Goal: Information Seeking & Learning: Learn about a topic

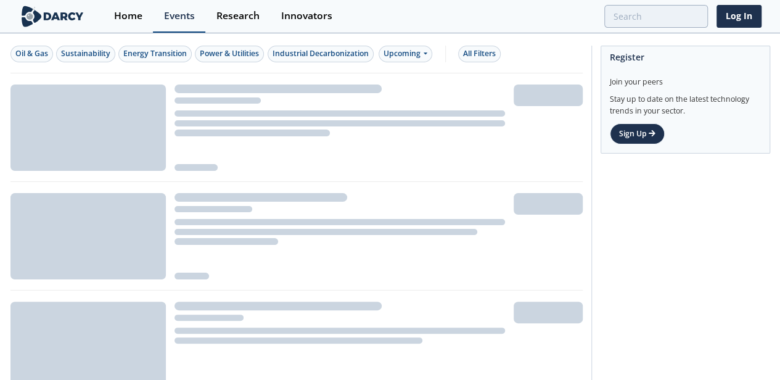
click at [189, 12] on div "Events" at bounding box center [179, 16] width 31 height 10
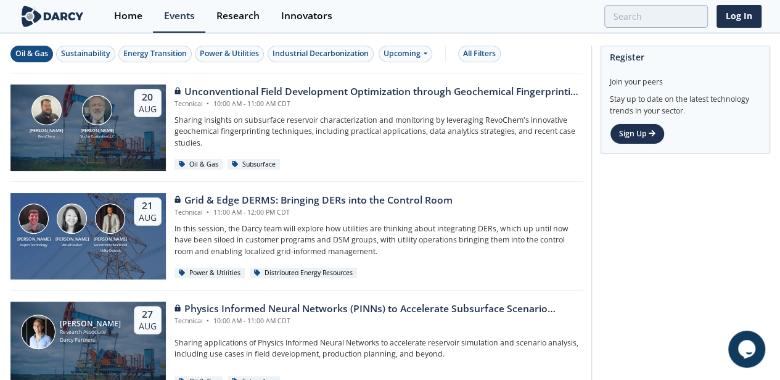
click at [35, 54] on div "Oil & Gas" at bounding box center [31, 53] width 33 height 11
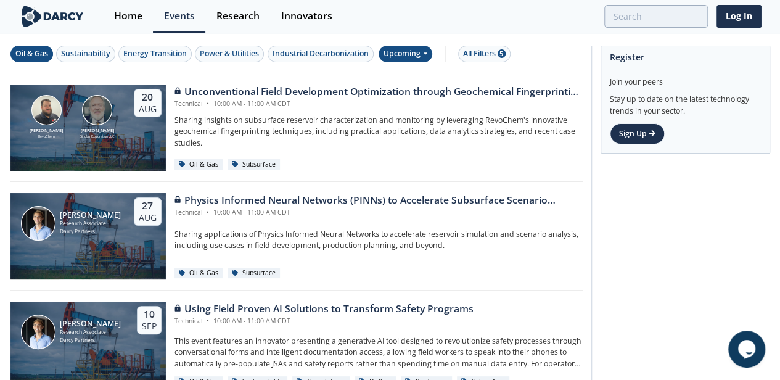
click at [424, 52] on icon at bounding box center [424, 52] width 5 height 7
click at [407, 87] on div "Past" at bounding box center [419, 94] width 76 height 20
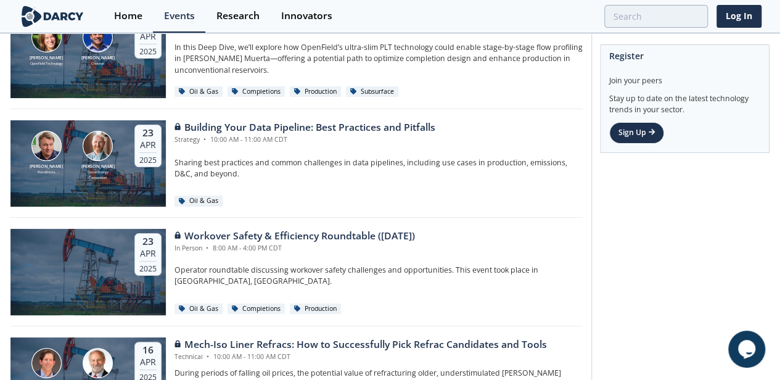
scroll to position [2478, 0]
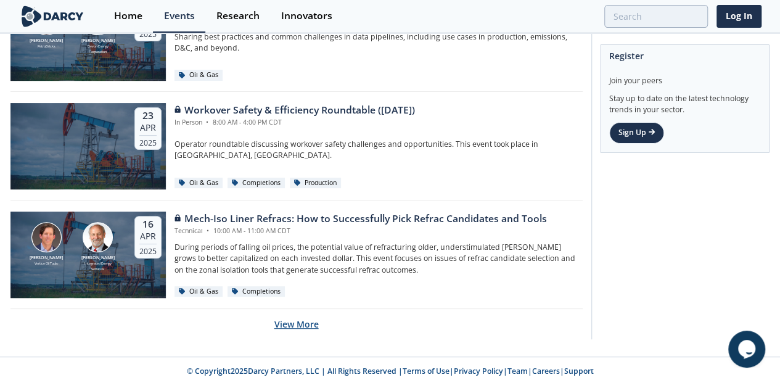
click at [312, 322] on button "View More" at bounding box center [296, 324] width 44 height 30
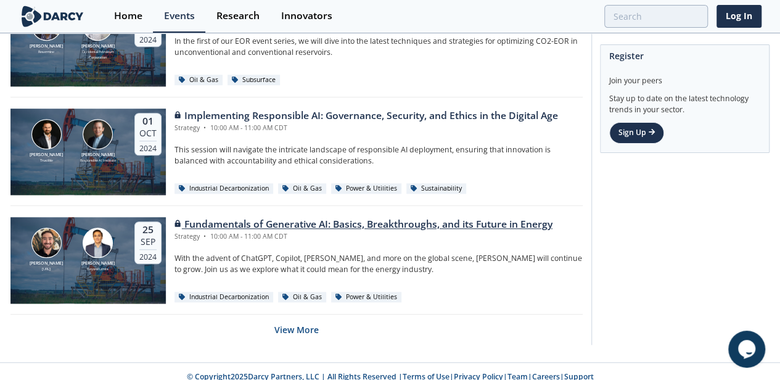
scroll to position [5187, 0]
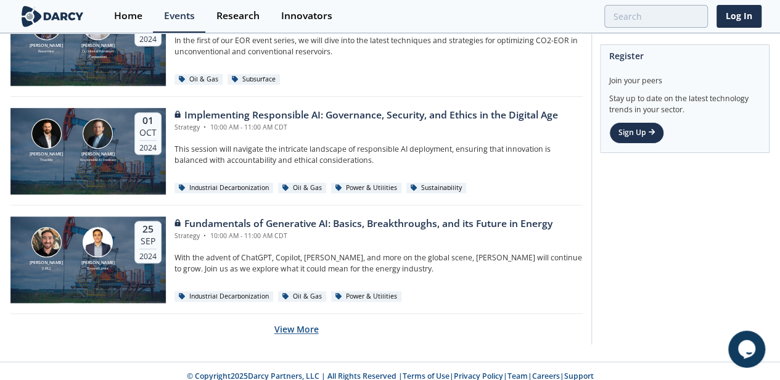
click at [307, 318] on button "View More" at bounding box center [296, 329] width 44 height 30
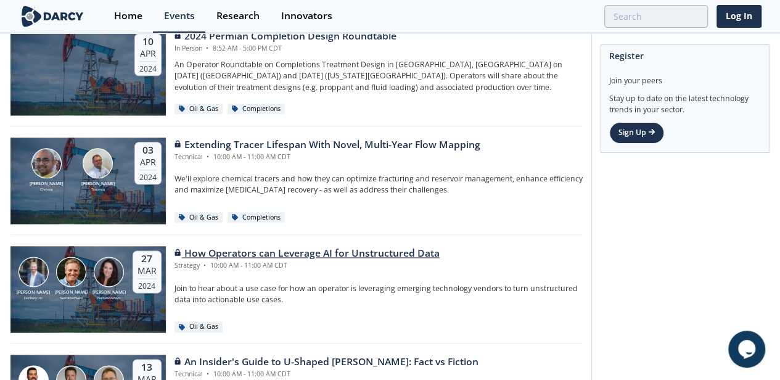
scroll to position [7895, 0]
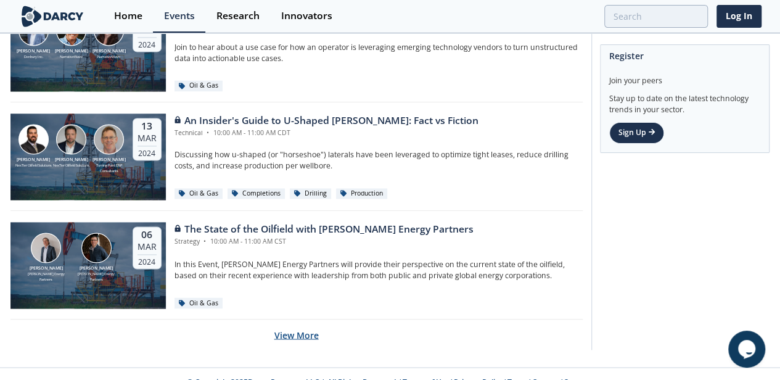
click at [297, 319] on button "View More" at bounding box center [296, 334] width 44 height 30
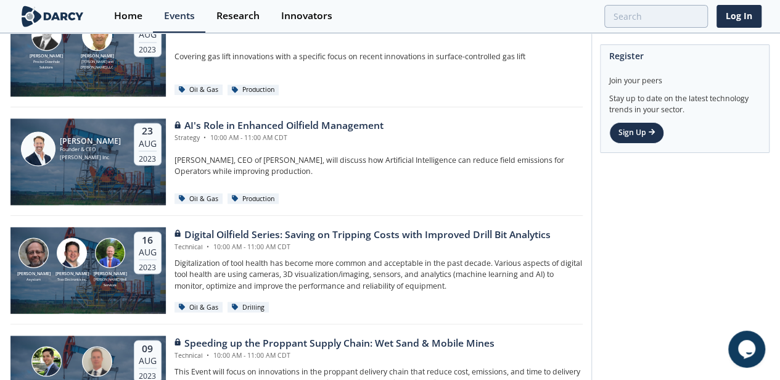
scroll to position [10603, 0]
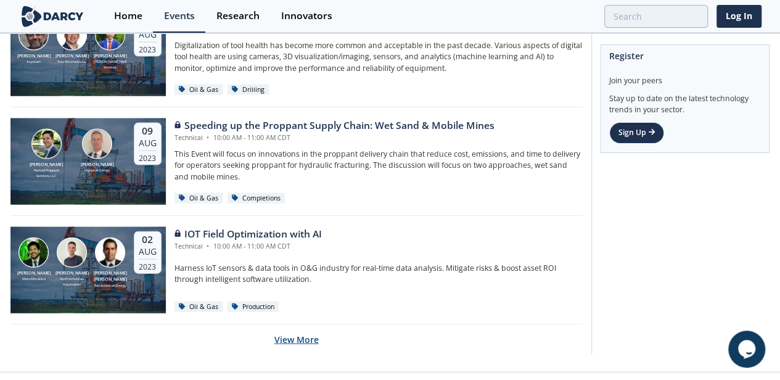
click at [287, 324] on button "View More" at bounding box center [296, 339] width 44 height 30
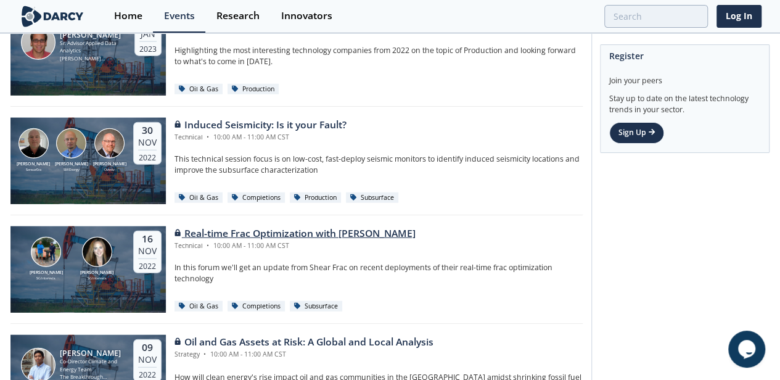
scroll to position [13311, 0]
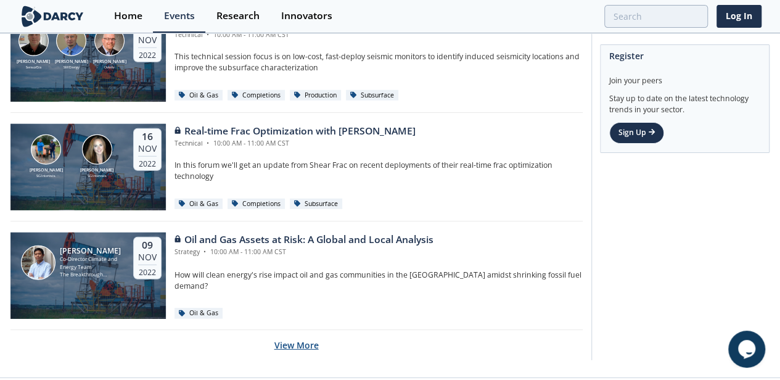
click at [295, 330] on button "View More" at bounding box center [296, 345] width 44 height 30
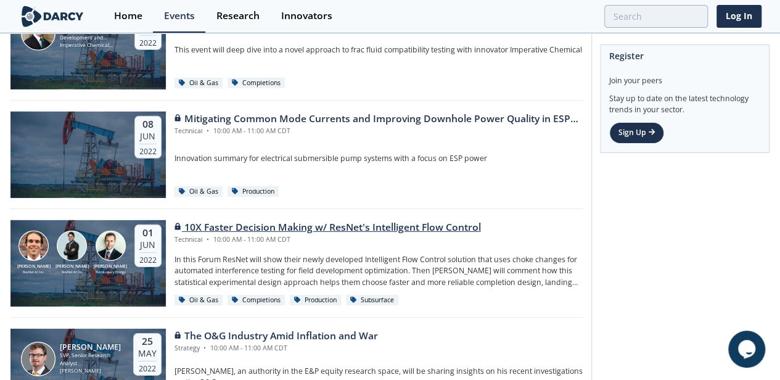
scroll to position [16020, 0]
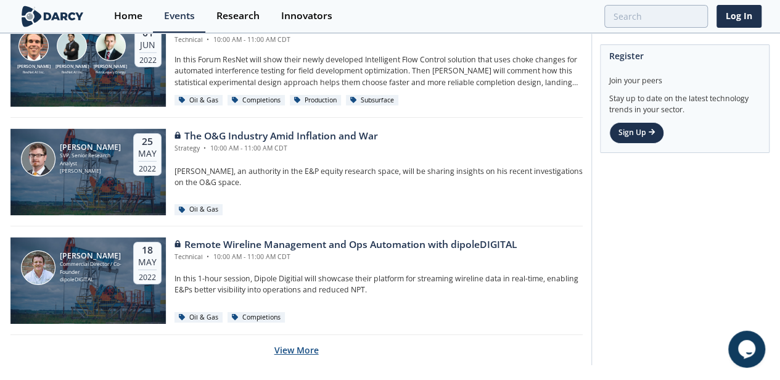
click at [300, 335] on button "View More" at bounding box center [296, 350] width 44 height 30
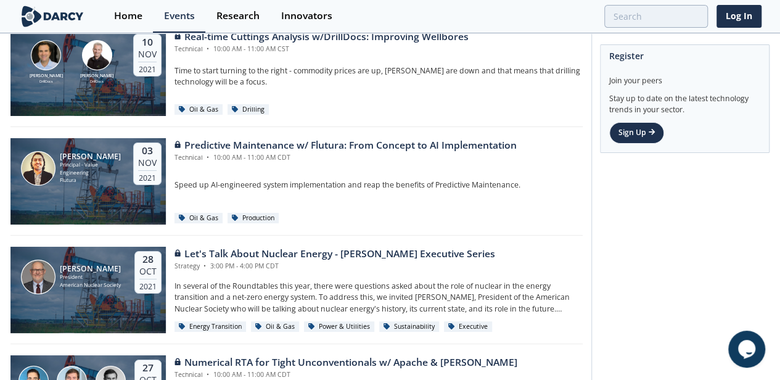
scroll to position [18728, 0]
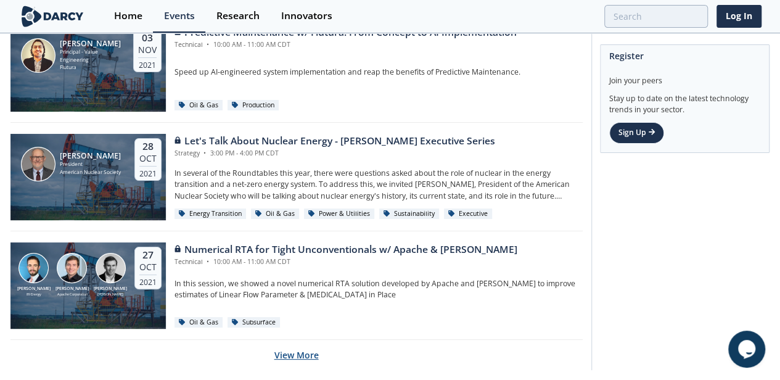
click at [291, 340] on button "View More" at bounding box center [296, 355] width 44 height 30
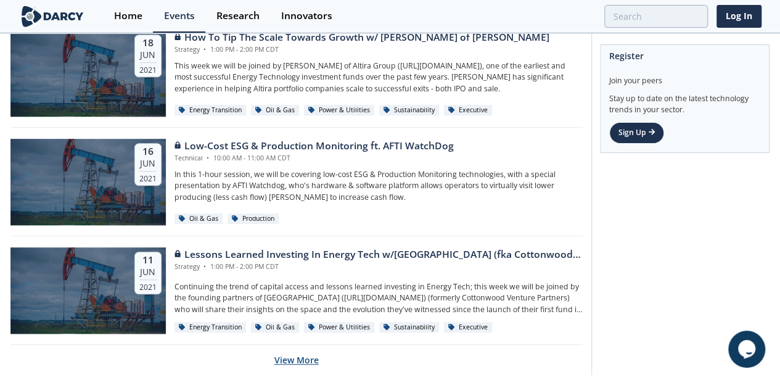
click at [284, 345] on button "View More" at bounding box center [296, 360] width 44 height 30
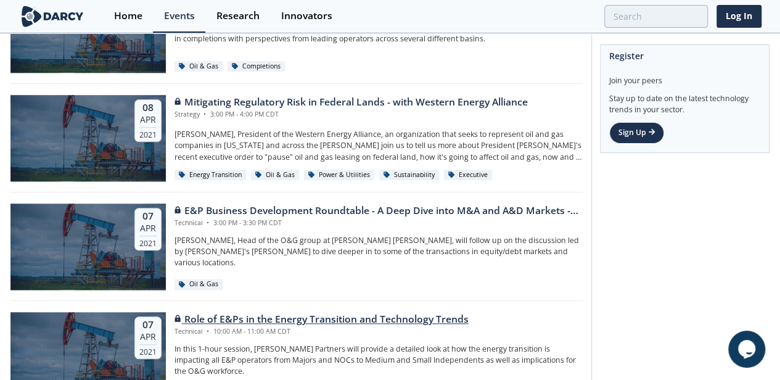
scroll to position [24145, 0]
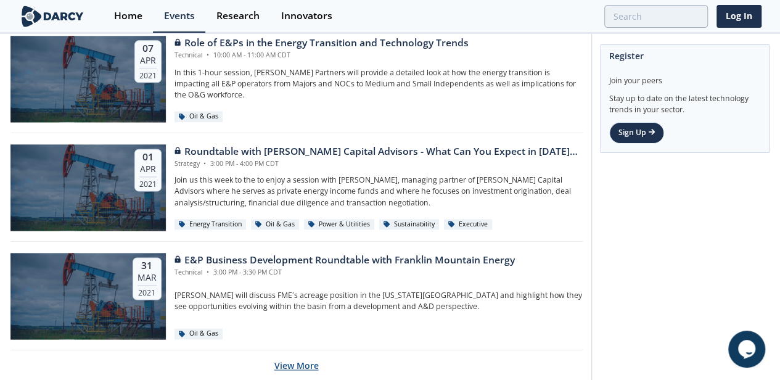
click at [290, 350] on button "View More" at bounding box center [296, 365] width 44 height 30
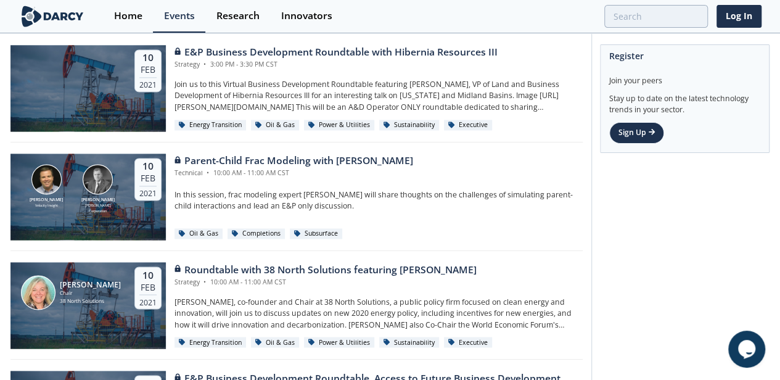
scroll to position [26854, 0]
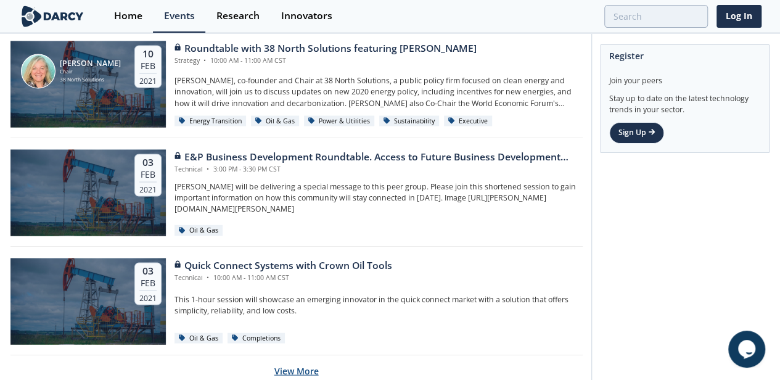
click at [308, 355] on button "View More" at bounding box center [296, 370] width 44 height 30
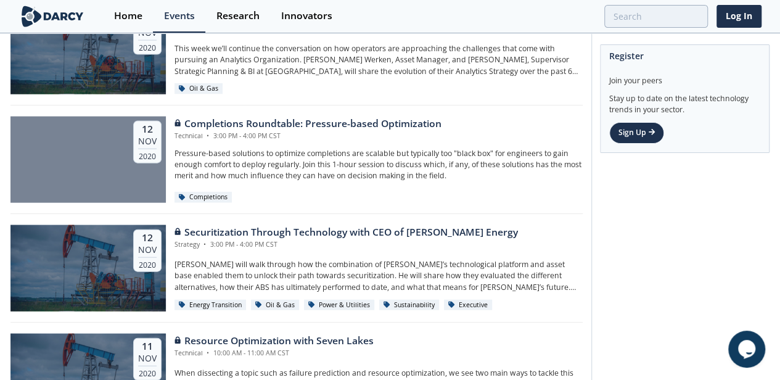
scroll to position [29562, 0]
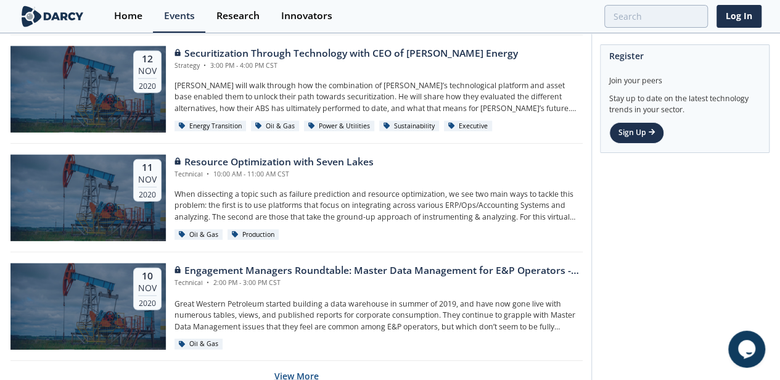
click at [290, 361] on button "View More" at bounding box center [296, 376] width 44 height 30
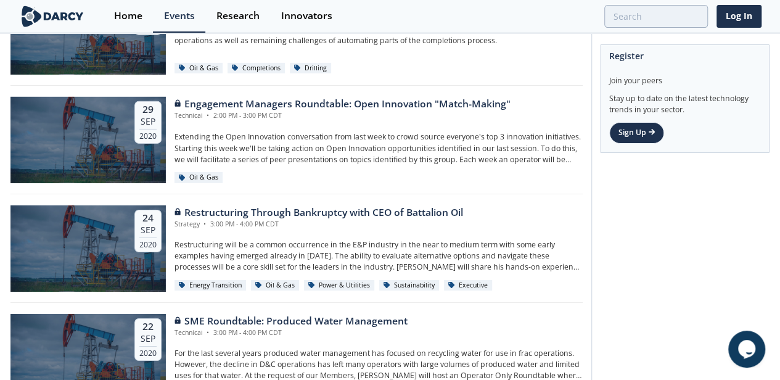
scroll to position [32392, 0]
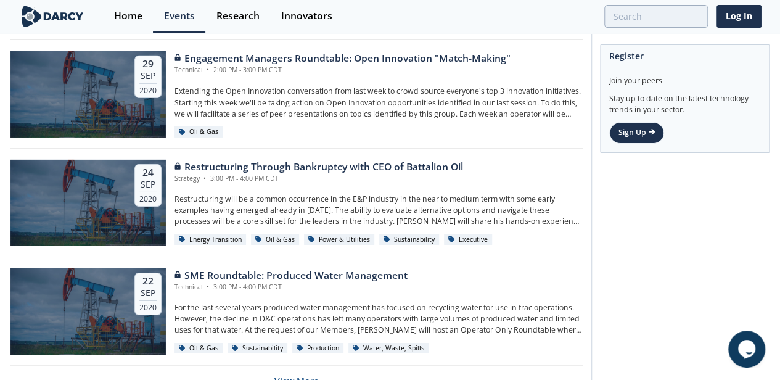
click at [298, 366] on button "View More" at bounding box center [296, 381] width 44 height 30
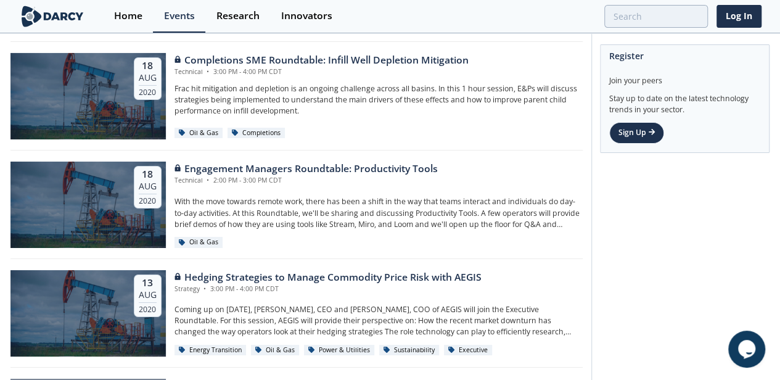
scroll to position [35100, 0]
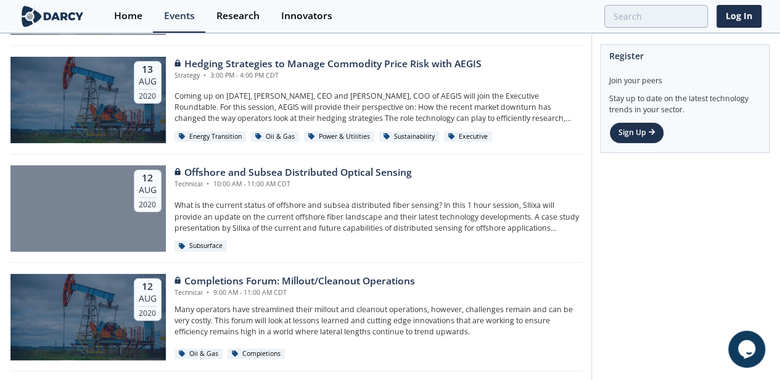
click at [308, 371] on button "View More" at bounding box center [296, 386] width 44 height 30
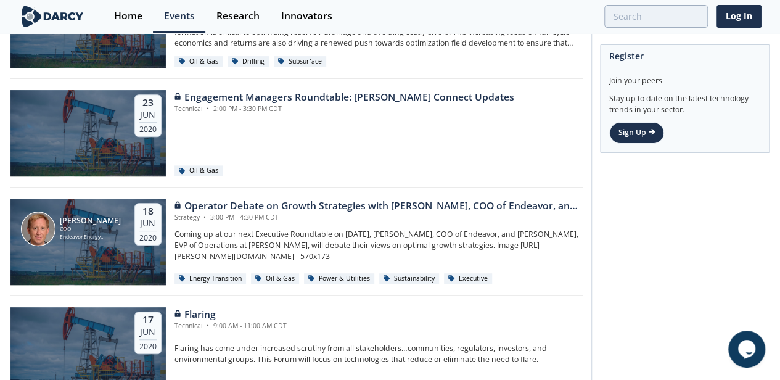
scroll to position [37808, 0]
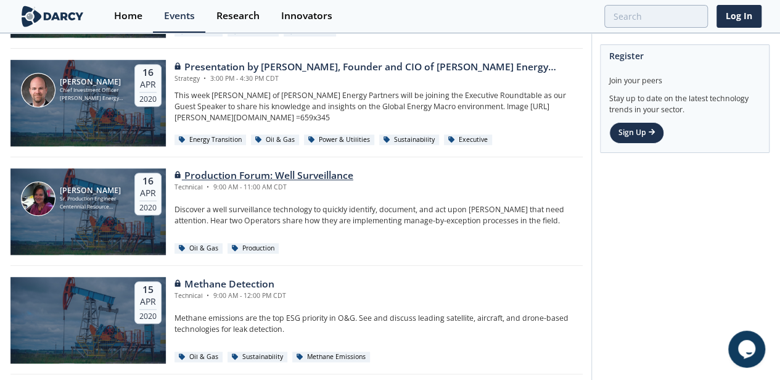
scroll to position [40517, 0]
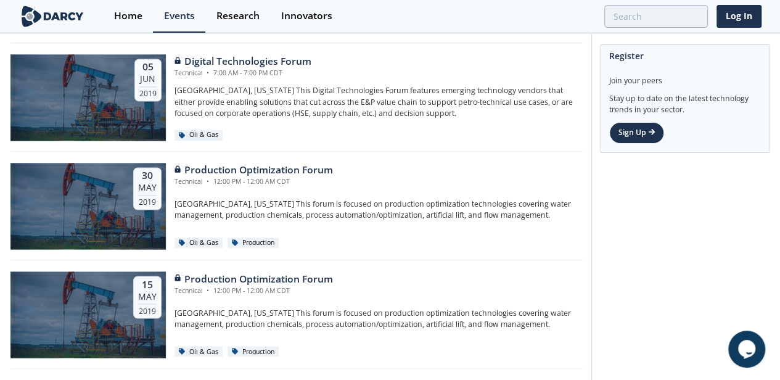
scroll to position [43226, 0]
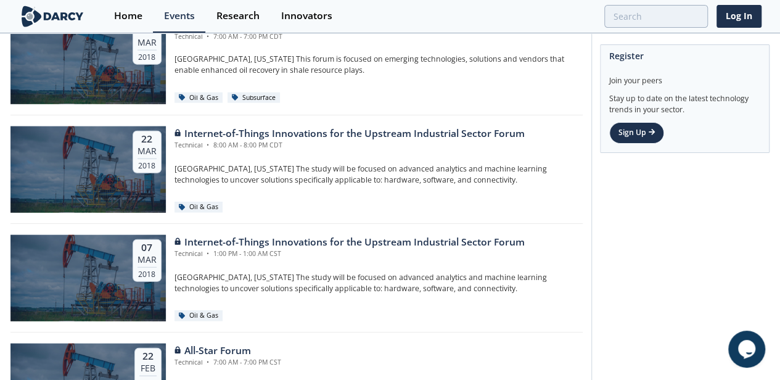
scroll to position [45934, 0]
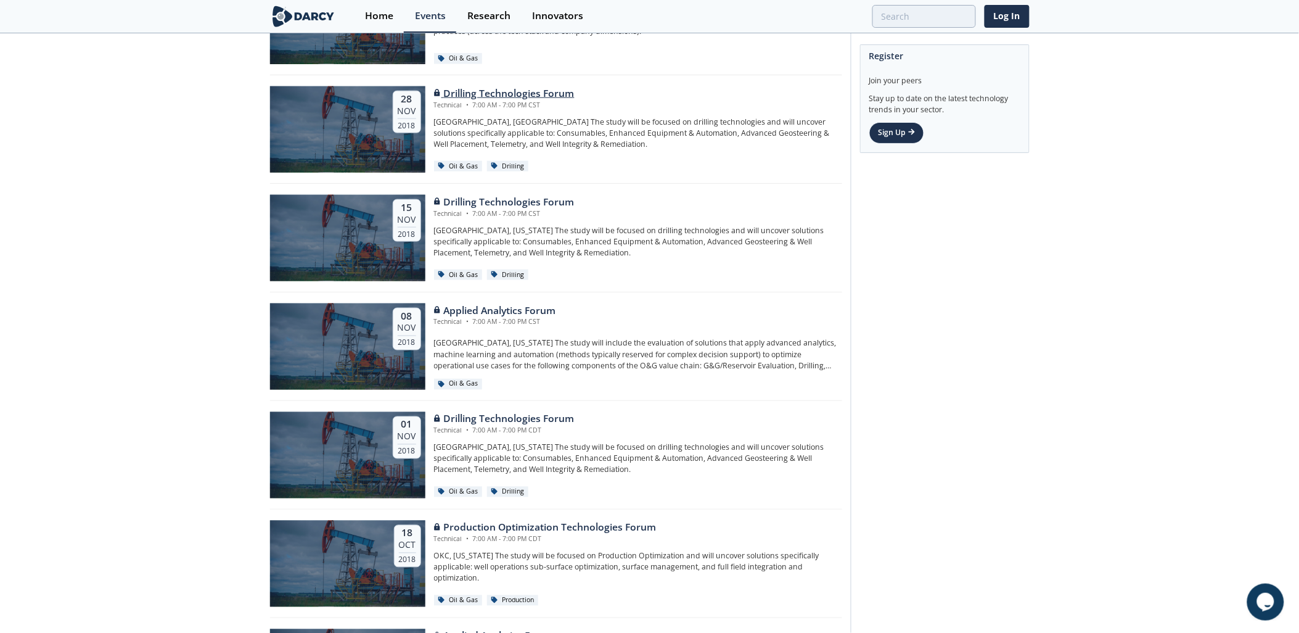
scroll to position [43933, 0]
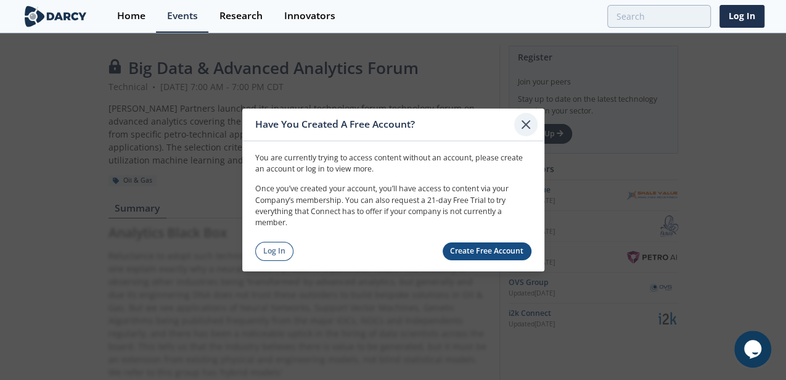
click at [528, 128] on icon at bounding box center [525, 124] width 7 height 7
click at [525, 127] on icon at bounding box center [526, 124] width 15 height 15
click at [527, 133] on div at bounding box center [525, 124] width 23 height 23
click at [522, 126] on icon at bounding box center [526, 124] width 15 height 15
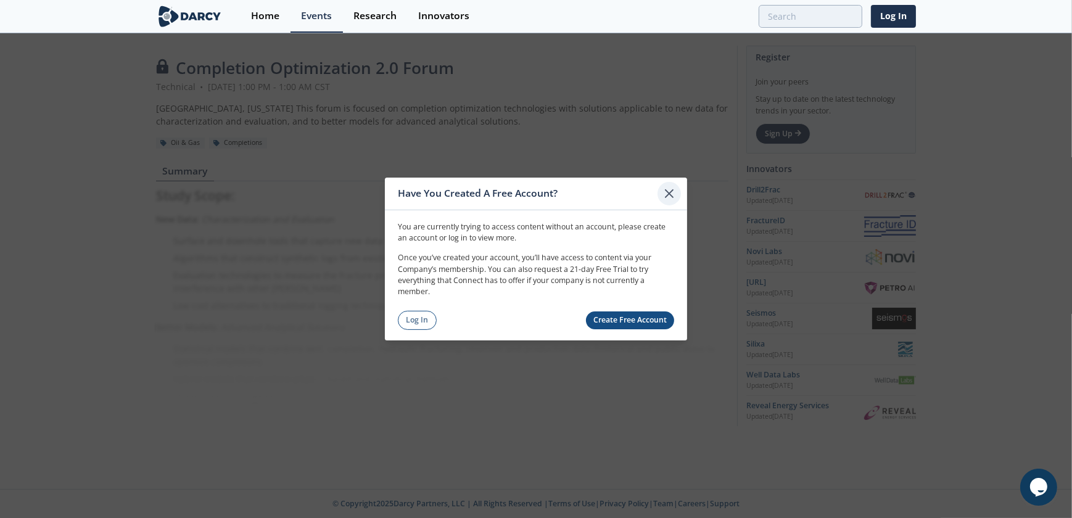
click at [669, 192] on icon at bounding box center [669, 193] width 15 height 15
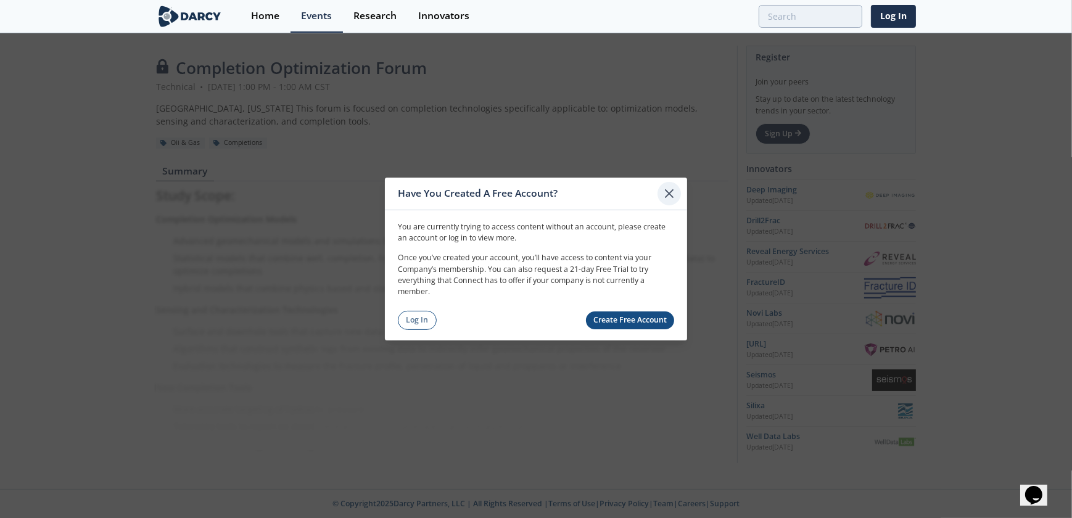
click at [669, 189] on icon at bounding box center [669, 193] width 15 height 15
click at [669, 191] on icon at bounding box center [669, 193] width 15 height 15
click at [666, 194] on icon at bounding box center [669, 193] width 15 height 15
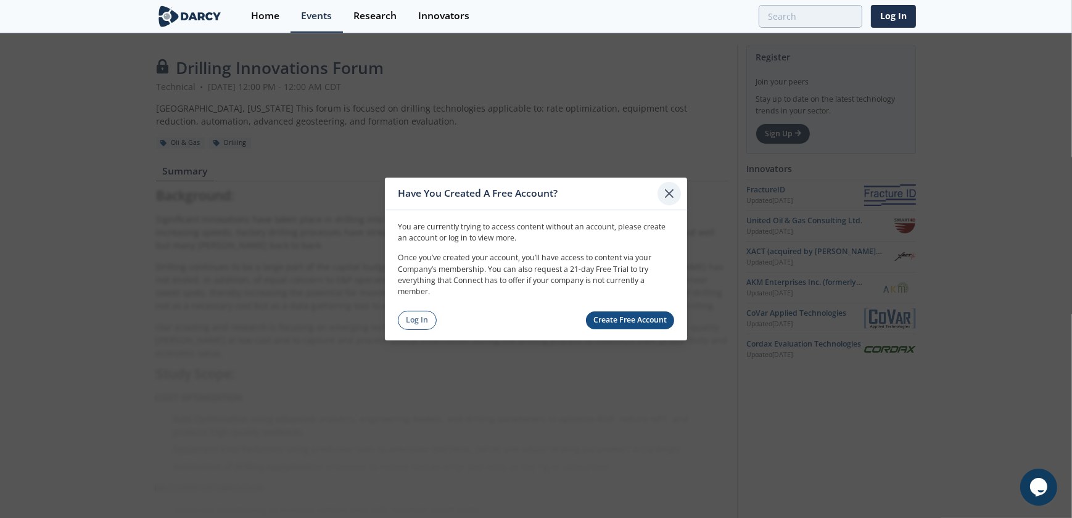
click at [670, 194] on icon at bounding box center [669, 193] width 15 height 15
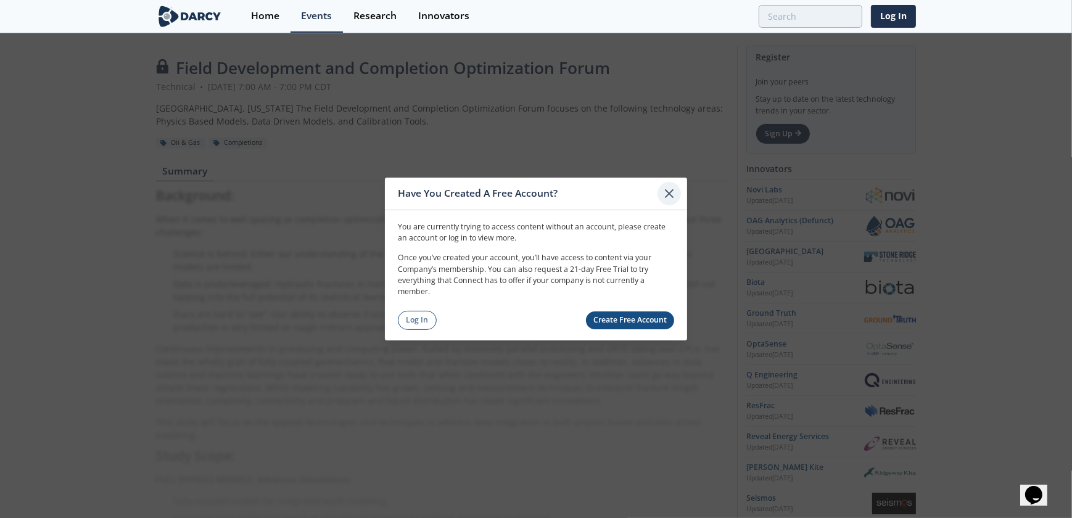
click at [667, 193] on icon at bounding box center [668, 193] width 7 height 7
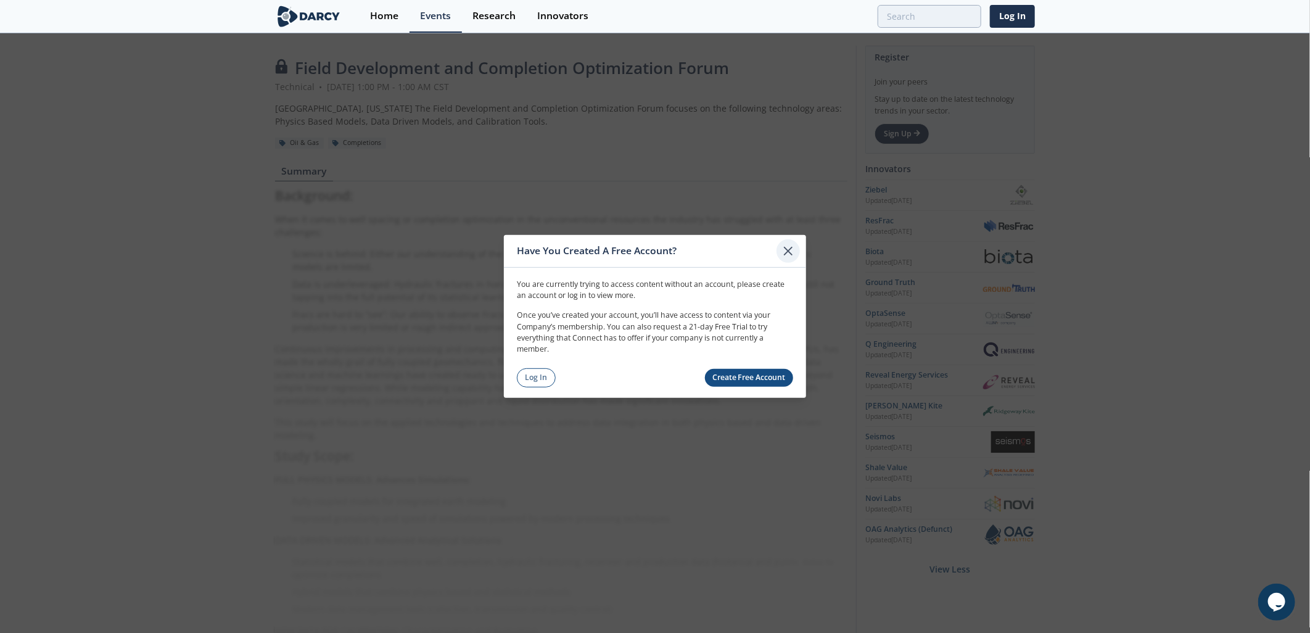
click at [789, 251] on icon at bounding box center [788, 251] width 15 height 15
click at [788, 244] on icon at bounding box center [788, 251] width 15 height 15
click at [794, 253] on div at bounding box center [787, 250] width 23 height 23
click at [791, 249] on icon at bounding box center [787, 250] width 7 height 7
click at [792, 252] on icon at bounding box center [788, 251] width 15 height 15
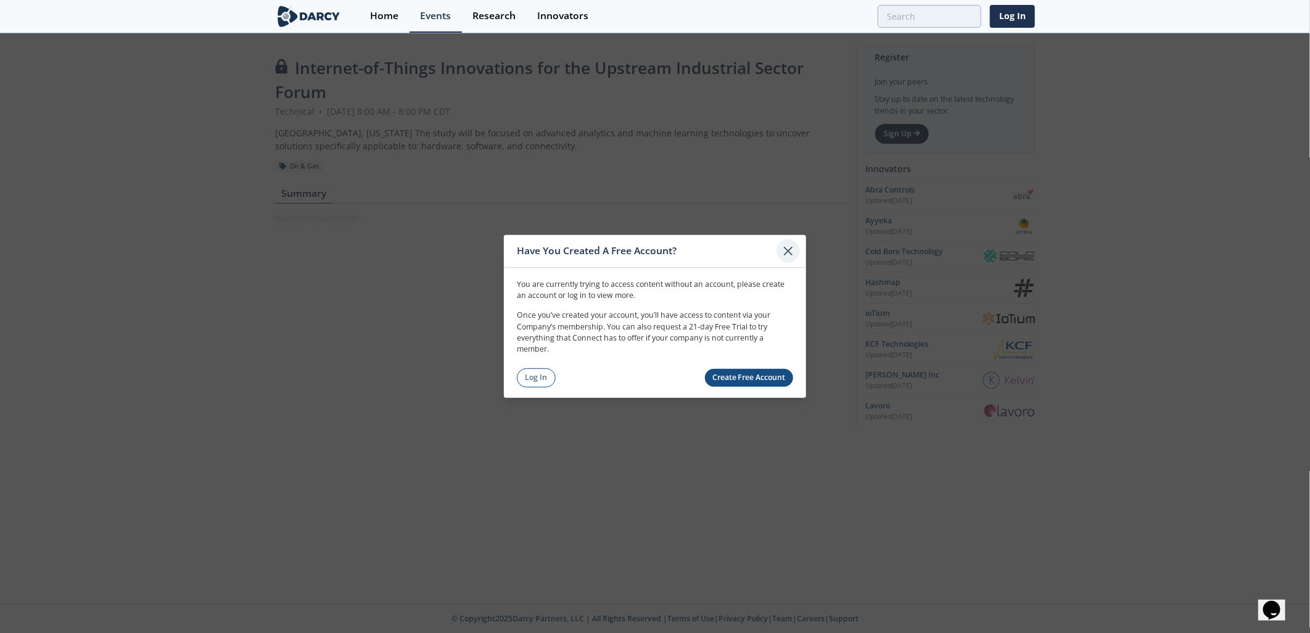
click at [794, 257] on icon at bounding box center [788, 251] width 15 height 15
